Goal: Information Seeking & Learning: Learn about a topic

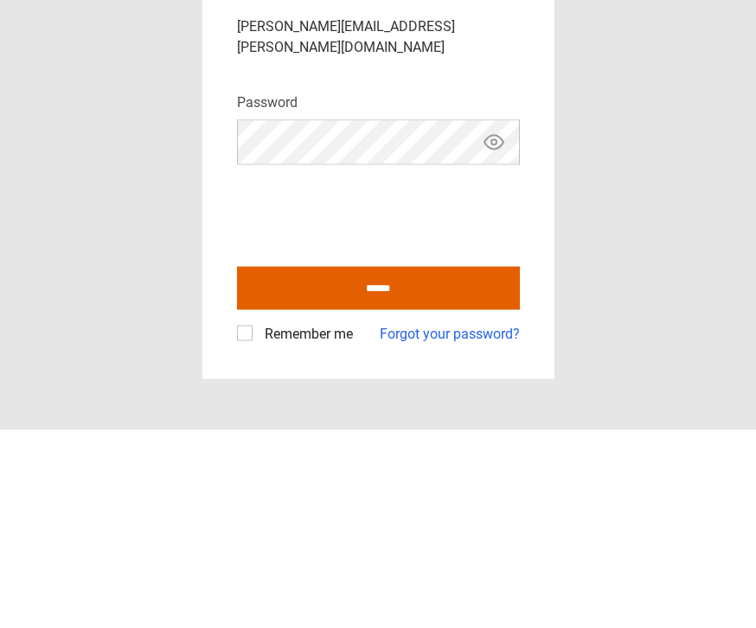
scroll to position [55, 0]
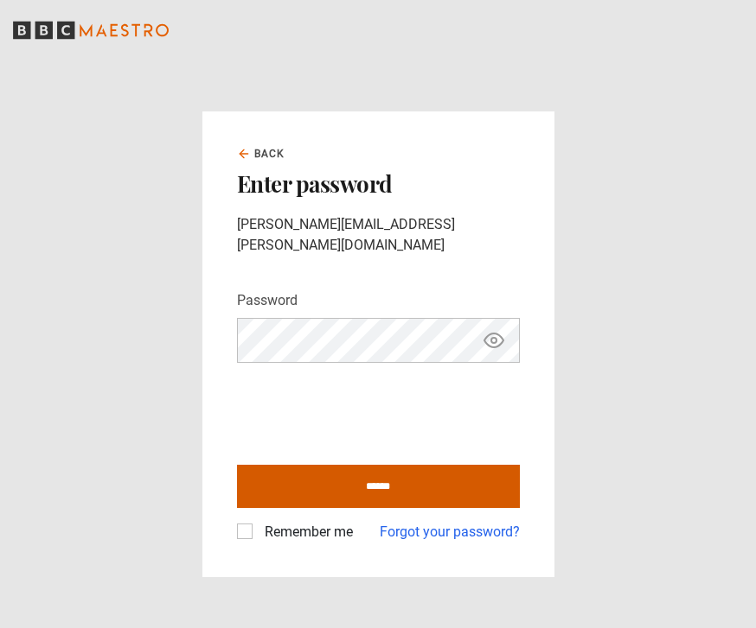
click at [406, 465] on input "******" at bounding box center [378, 486] width 283 height 43
type input "**********"
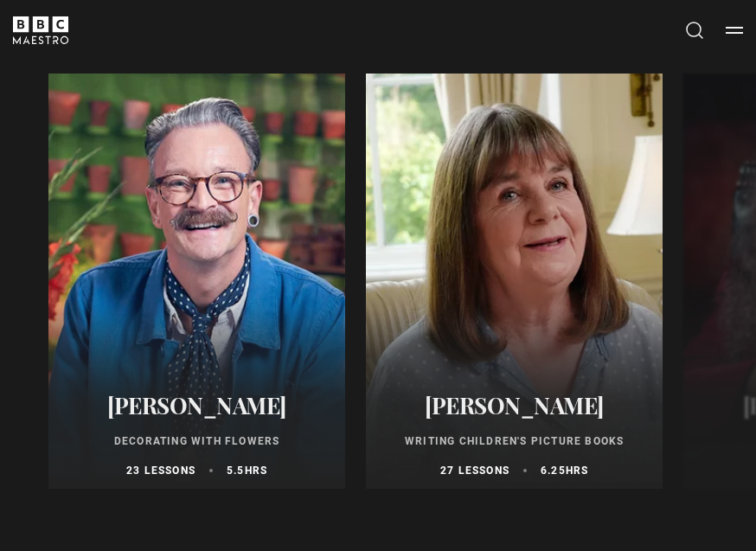
scroll to position [2707, 0]
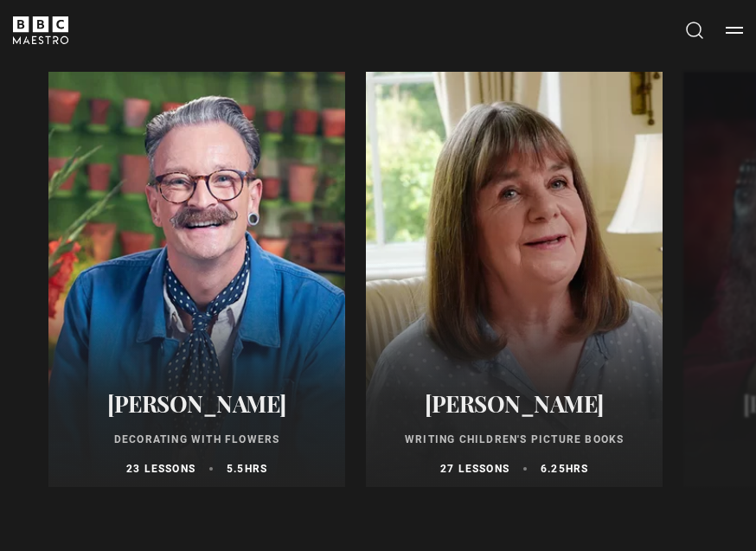
click at [741, 30] on button "Menu" at bounding box center [733, 30] width 17 height 17
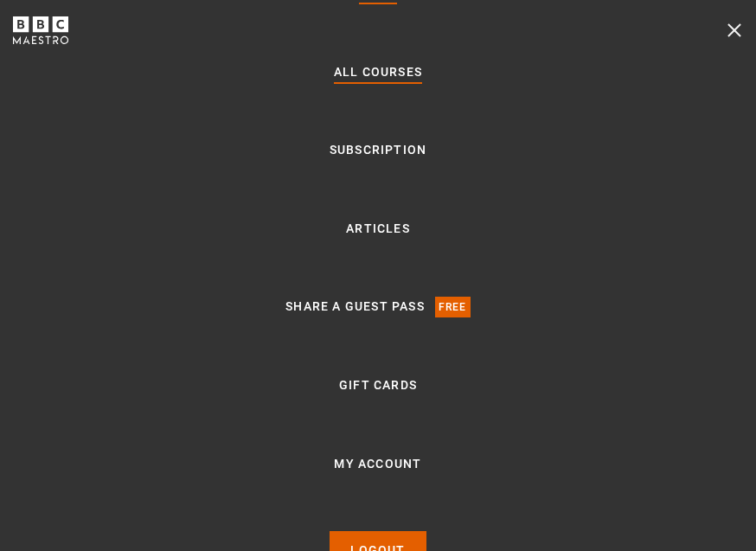
click at [397, 83] on link "All Courses" at bounding box center [378, 72] width 88 height 21
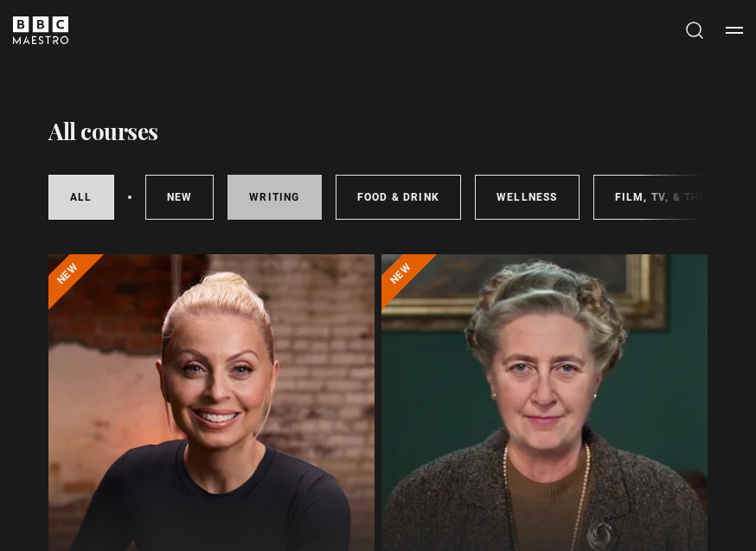
click at [283, 192] on link "Writing" at bounding box center [273, 197] width 93 height 45
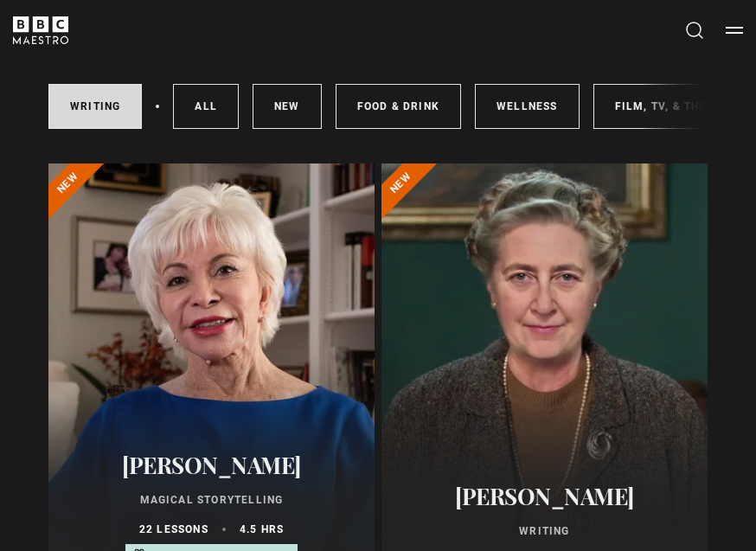
scroll to position [119, 0]
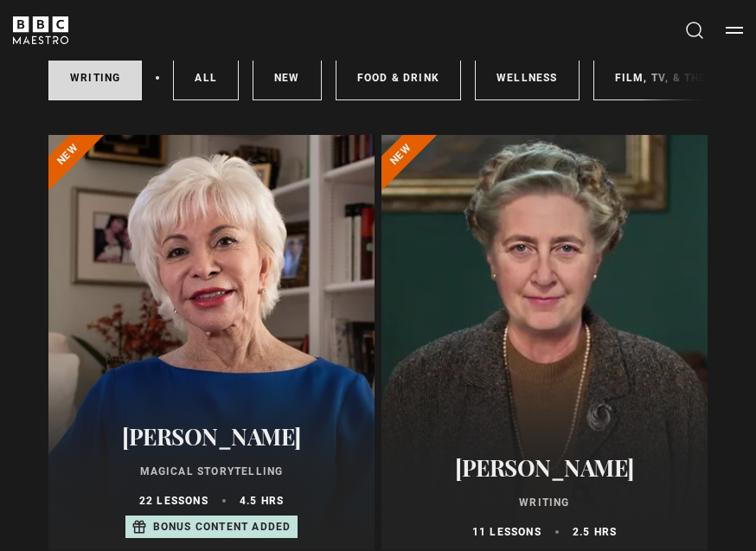
click at [634, 334] on div at bounding box center [544, 342] width 326 height 415
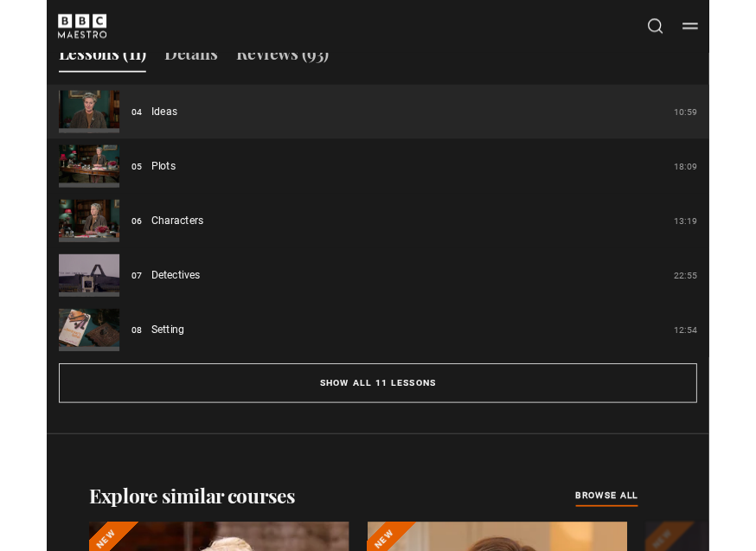
scroll to position [1316, 0]
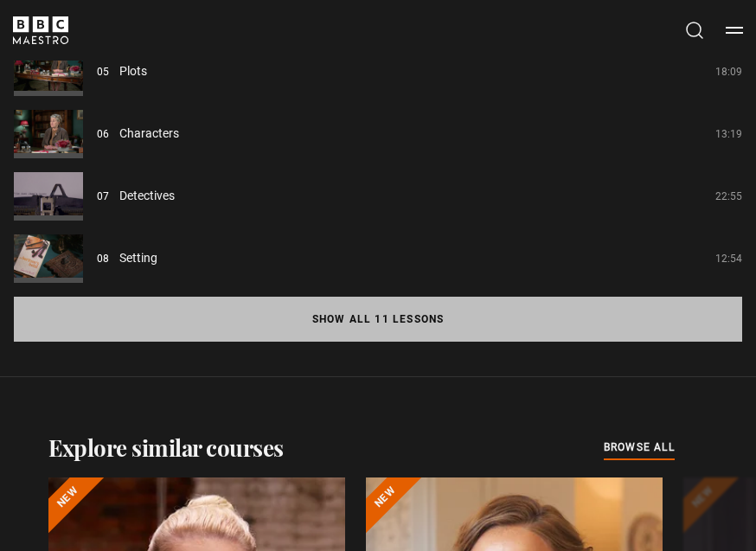
click at [538, 341] on button "Show all 11 lessons" at bounding box center [378, 319] width 728 height 45
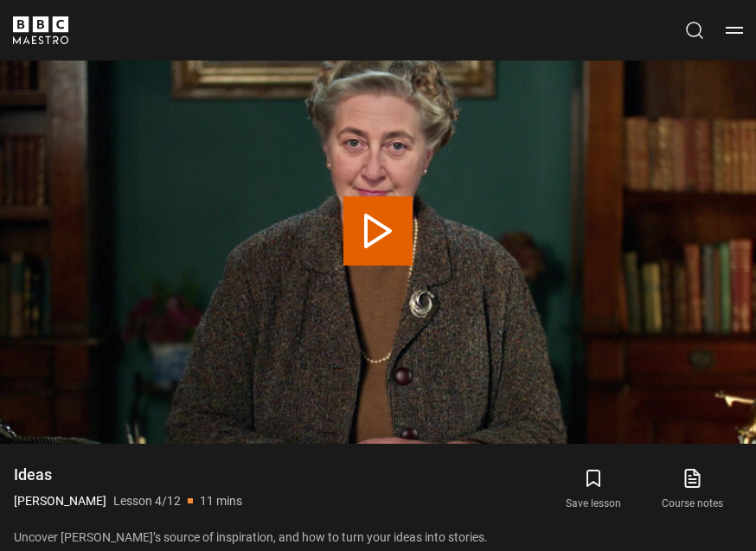
scroll to position [683, 0]
